Goal: Task Accomplishment & Management: Use online tool/utility

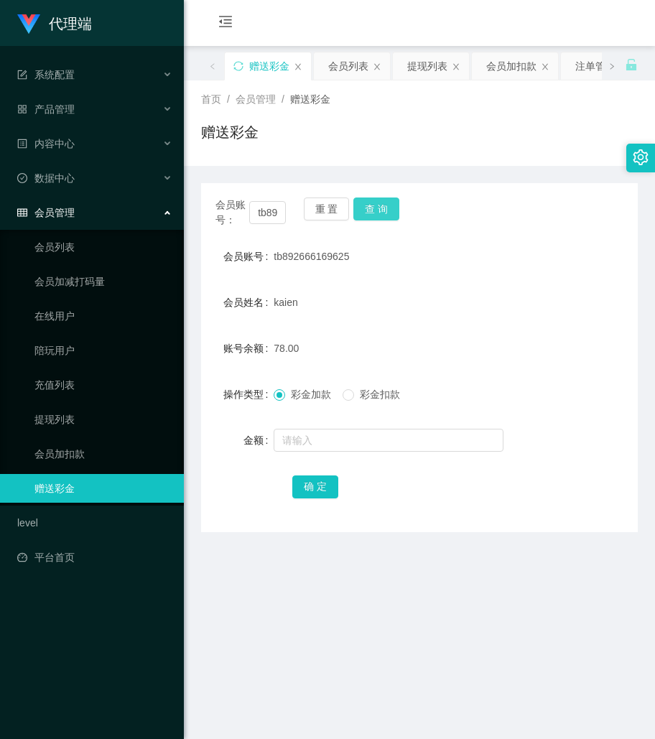
click at [389, 207] on button "查 询" at bounding box center [376, 209] width 46 height 23
drag, startPoint x: 558, startPoint y: 224, endPoint x: 409, endPoint y: 256, distance: 152.7
click at [559, 224] on div "会员账号： tb892666169625 重 置 查 询" at bounding box center [419, 213] width 437 height 30
click at [313, 431] on input "text" at bounding box center [389, 440] width 230 height 23
type input "16"
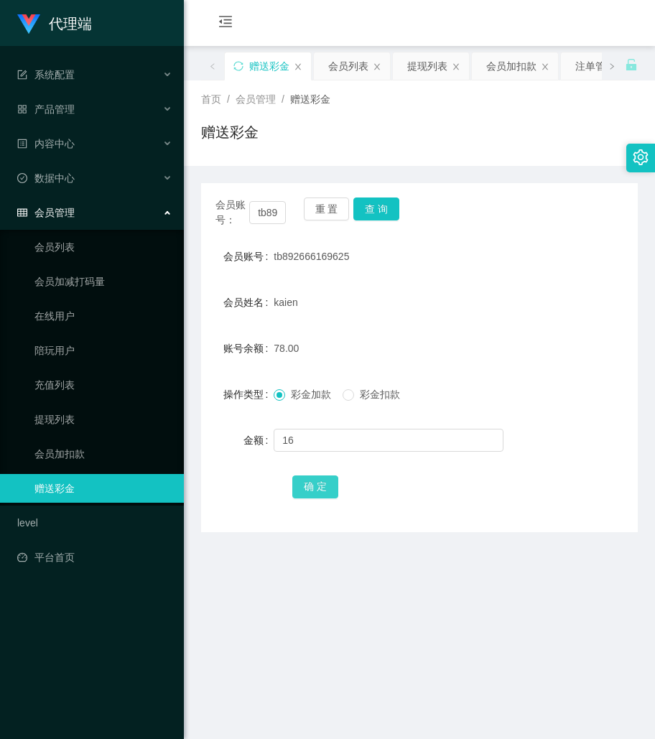
click at [320, 484] on button "确 定" at bounding box center [315, 487] width 46 height 23
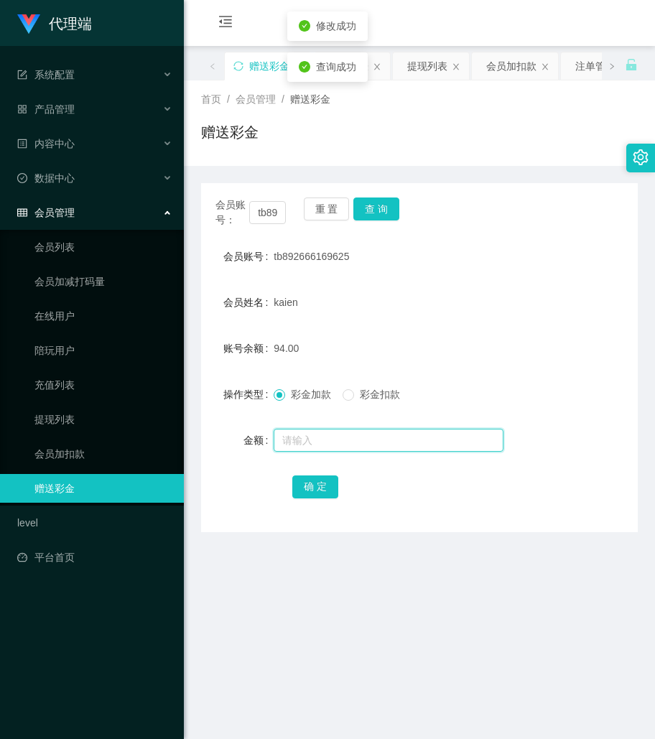
click at [388, 438] on input "text" at bounding box center [389, 440] width 230 height 23
drag, startPoint x: 474, startPoint y: 282, endPoint x: 402, endPoint y: 263, distance: 74.4
click at [474, 283] on form "会员账号 tb892666169625 会员姓名 kaien 账号余额 94.00 操作类型 彩金加款 彩金扣款 金额 确 定" at bounding box center [419, 371] width 437 height 259
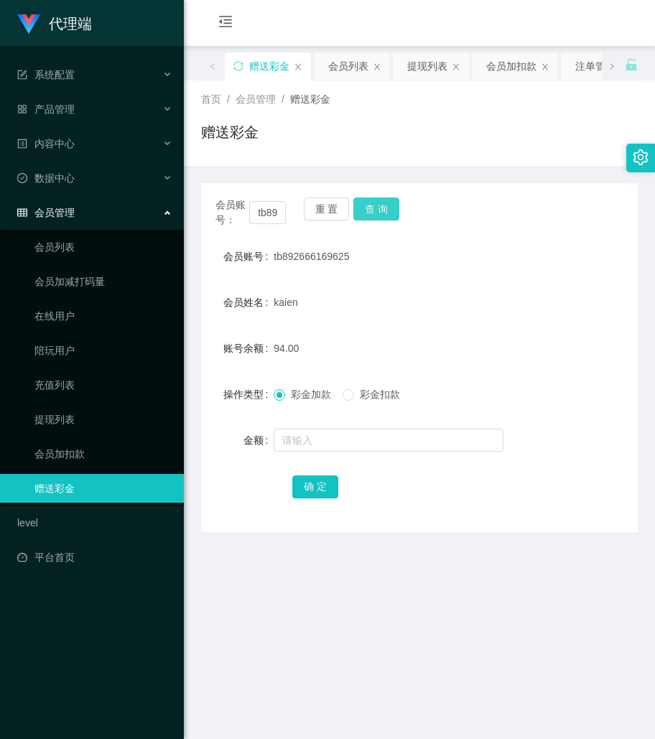
click at [392, 214] on button "查 询" at bounding box center [376, 209] width 46 height 23
click at [339, 444] on input "text" at bounding box center [389, 440] width 230 height 23
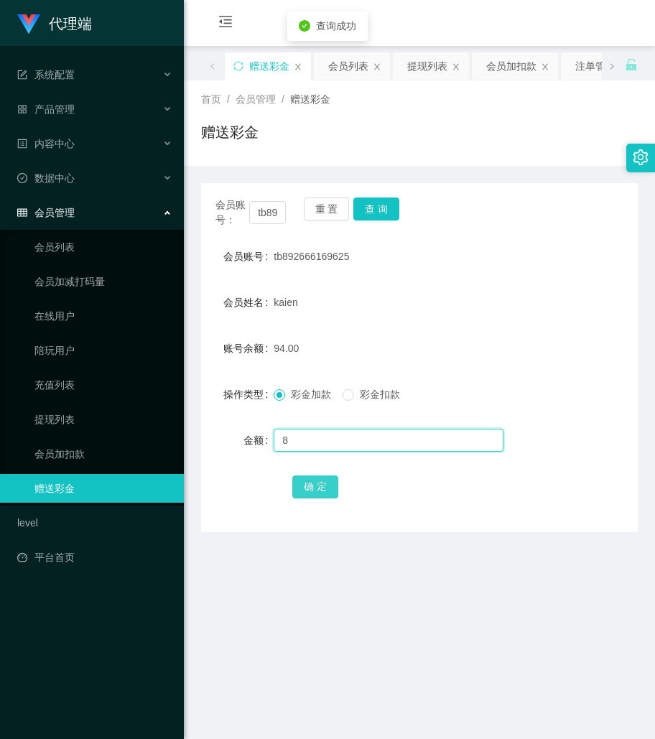
type input "8"
click at [314, 483] on button "确 定" at bounding box center [315, 487] width 46 height 23
click at [442, 583] on main "关闭左侧 关闭右侧 关闭其它 刷新页面 赠送彩金 会员列表 提现列表 会员加扣款 注单管理 产品预设置 即时注单 开奖记录 首页 / 会员管理 / 赠送彩金 …" at bounding box center [419, 440] width 471 height 789
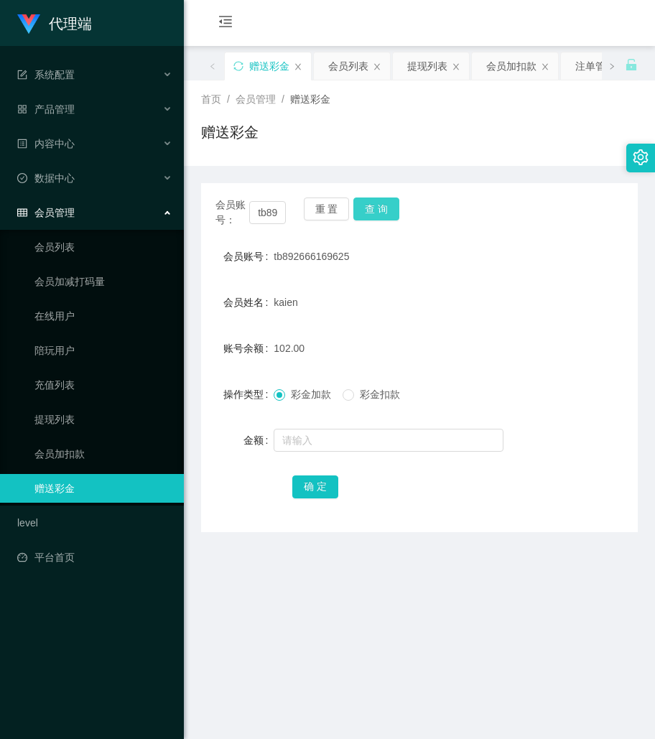
click at [385, 216] on button "查 询" at bounding box center [376, 209] width 46 height 23
click at [315, 454] on div at bounding box center [401, 440] width 255 height 29
click at [318, 447] on input "text" at bounding box center [389, 440] width 230 height 23
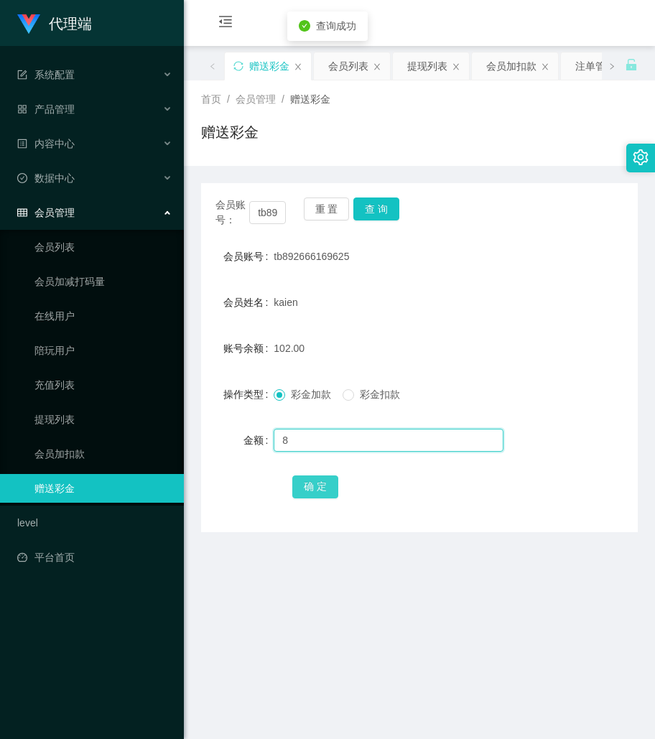
type input "8"
click at [325, 491] on button "确 定" at bounding box center [315, 487] width 46 height 23
drag, startPoint x: 517, startPoint y: 451, endPoint x: 520, endPoint y: 429, distance: 22.5
click at [520, 449] on div at bounding box center [401, 440] width 255 height 29
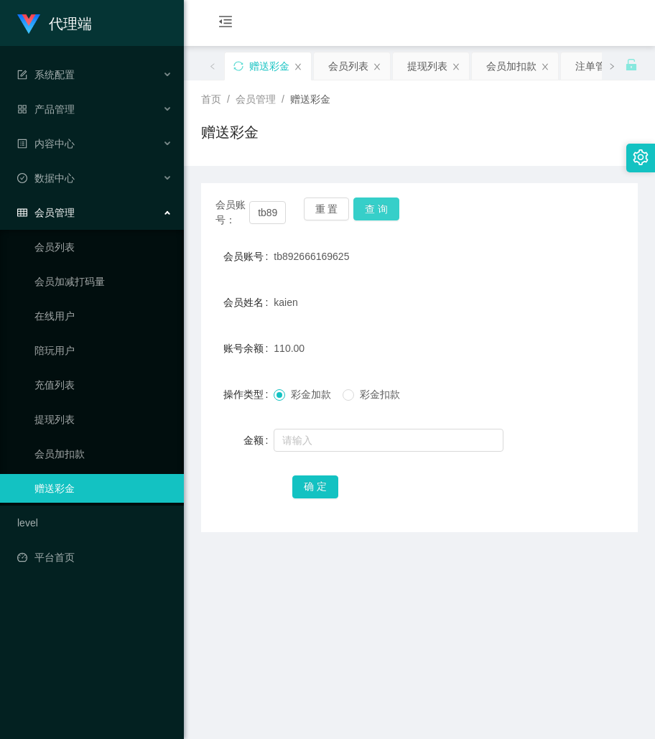
click at [391, 211] on button "查 询" at bounding box center [376, 209] width 46 height 23
click at [458, 293] on div "kaien" at bounding box center [401, 302] width 255 height 29
click at [389, 214] on button "查 询" at bounding box center [376, 209] width 46 height 23
drag, startPoint x: 544, startPoint y: 261, endPoint x: 532, endPoint y: 262, distance: 12.2
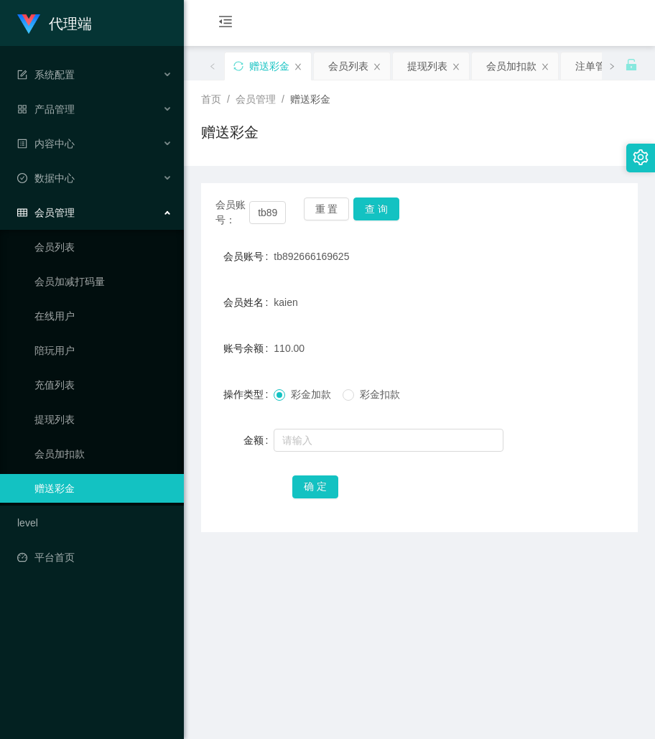
click at [540, 261] on div "会员账号 tb892666169625" at bounding box center [419, 256] width 437 height 29
click at [375, 210] on button "查 询" at bounding box center [376, 209] width 46 height 23
click at [315, 449] on input "text" at bounding box center [389, 440] width 230 height 23
type input "8"
click at [296, 497] on button "确 定" at bounding box center [315, 487] width 46 height 23
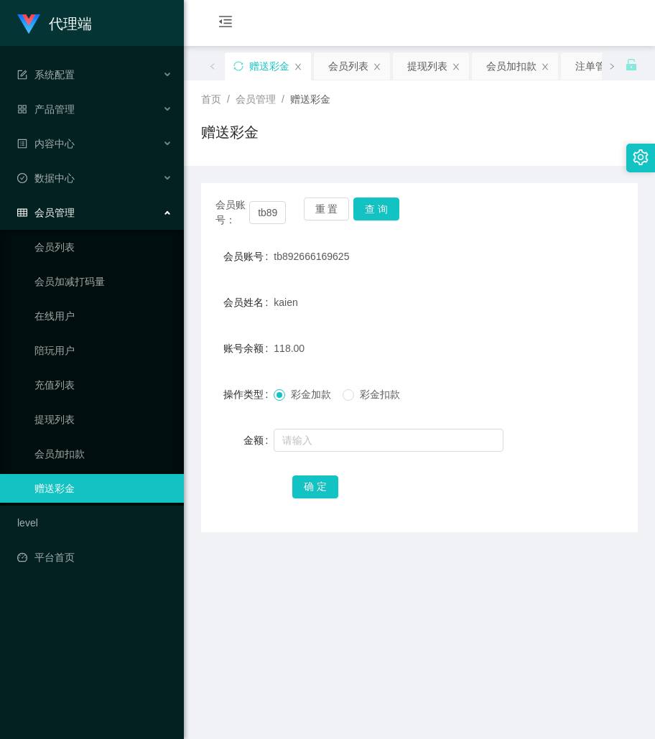
click at [504, 329] on form "会员账号 tb892666169625 会员姓名 kaien 账号余额 118.00 操作类型 彩金加款 彩金扣款 金额 确 定" at bounding box center [419, 371] width 437 height 259
click at [388, 210] on button "查 询" at bounding box center [376, 209] width 46 height 23
click at [388, 210] on div "会员账号： tb892666169625 重 置 查 询" at bounding box center [419, 213] width 437 height 30
click at [388, 210] on button "查 询" at bounding box center [384, 209] width 62 height 23
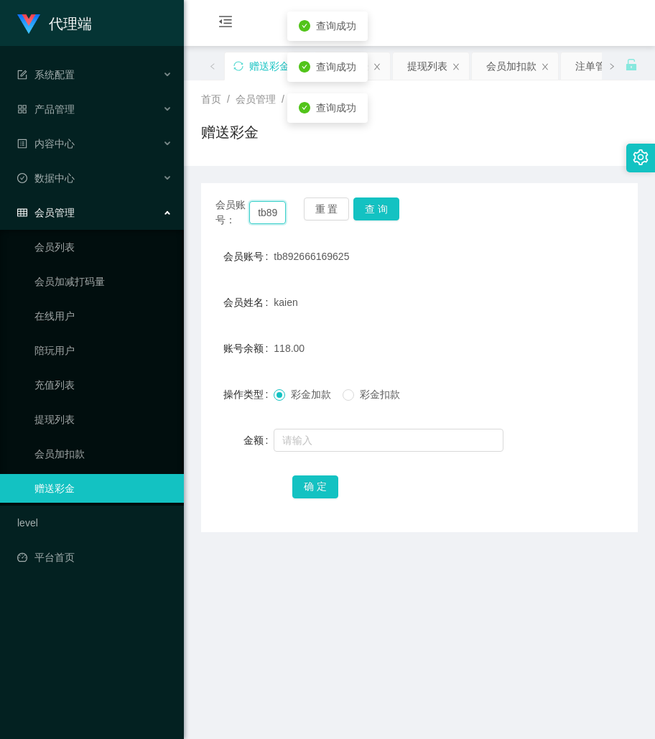
click at [271, 219] on input "tb892666169625" at bounding box center [267, 212] width 37 height 23
click at [360, 216] on button "查 询" at bounding box center [376, 209] width 46 height 23
click at [504, 282] on form "会员账号 tb892666169625 会员姓名 kaien 账号余额 118.00 操作类型 彩金加款 彩金扣款 金额 确 定" at bounding box center [419, 371] width 437 height 259
click at [385, 214] on button "查 询" at bounding box center [376, 209] width 46 height 23
click at [434, 246] on div "tb892666169625" at bounding box center [401, 256] width 255 height 29
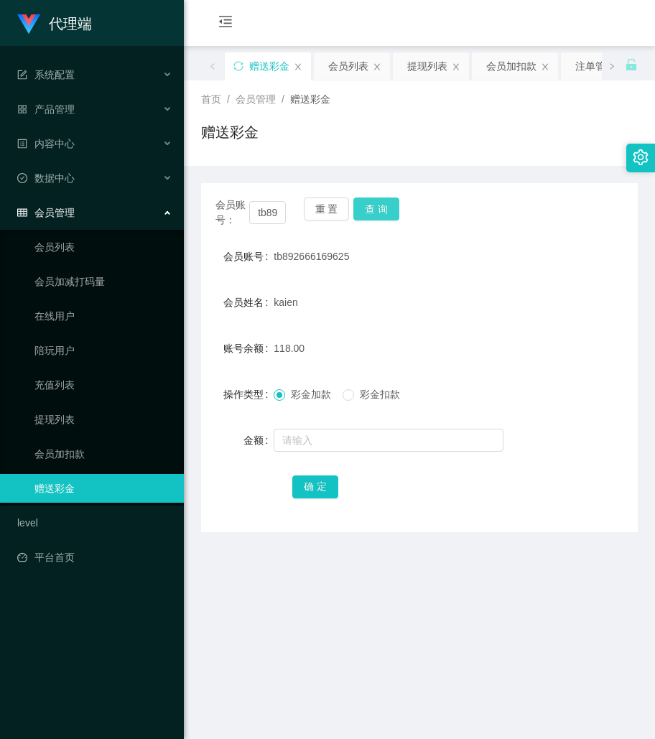
click at [361, 208] on button "查 询" at bounding box center [376, 209] width 46 height 23
click at [438, 328] on form "会员账号 tb892666169625 会员姓名 kaien 账号余额 118.00 操作类型 彩金加款 彩金扣款 金额 确 定" at bounding box center [419, 371] width 437 height 259
